Goal: Task Accomplishment & Management: Manage account settings

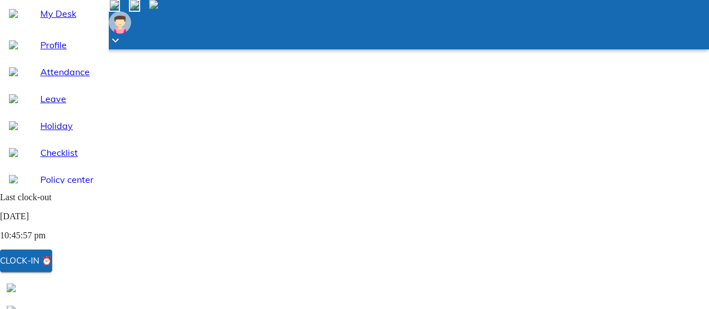
click at [62, 105] on span "Leave" at bounding box center [69, 98] width 58 height 13
select select "10"
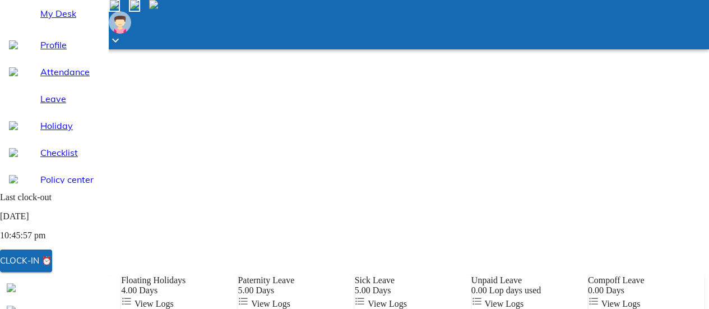
scroll to position [32, 0]
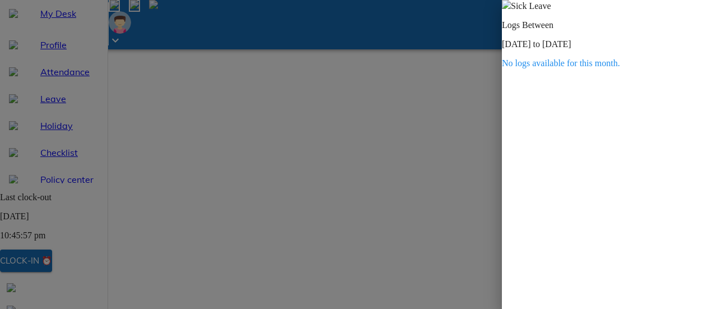
click at [299, 114] on div at bounding box center [358, 154] width 717 height 309
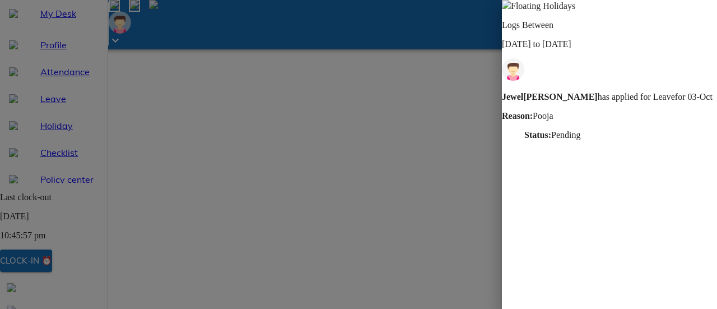
click at [325, 190] on div at bounding box center [358, 154] width 717 height 309
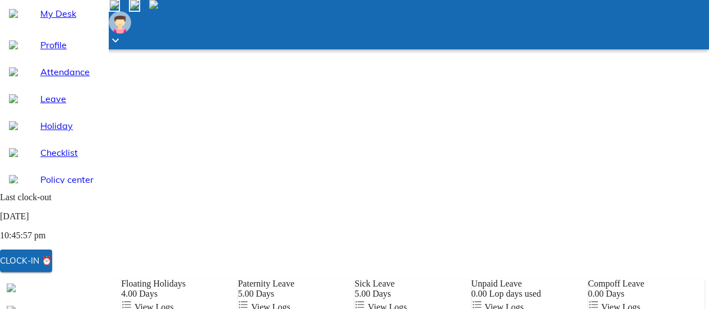
scroll to position [145, 0]
